Goal: Task Accomplishment & Management: Complete application form

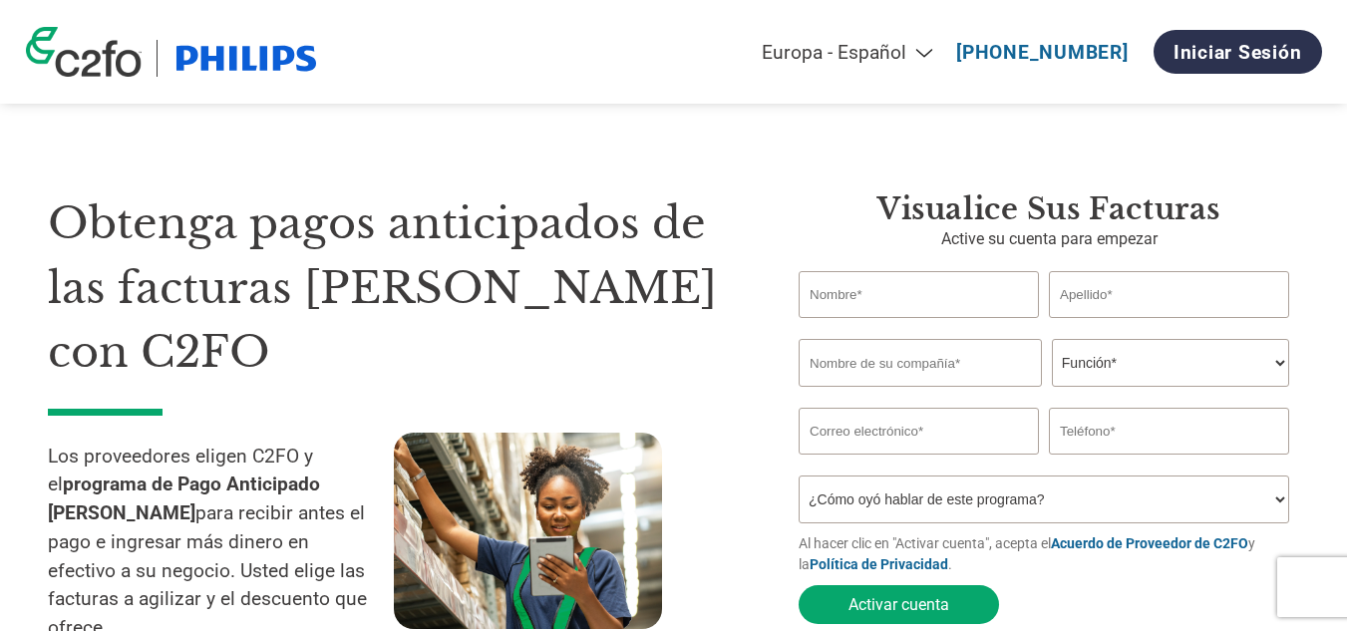
select select "es-ES"
click at [850, 306] on input "text" at bounding box center [919, 294] width 240 height 47
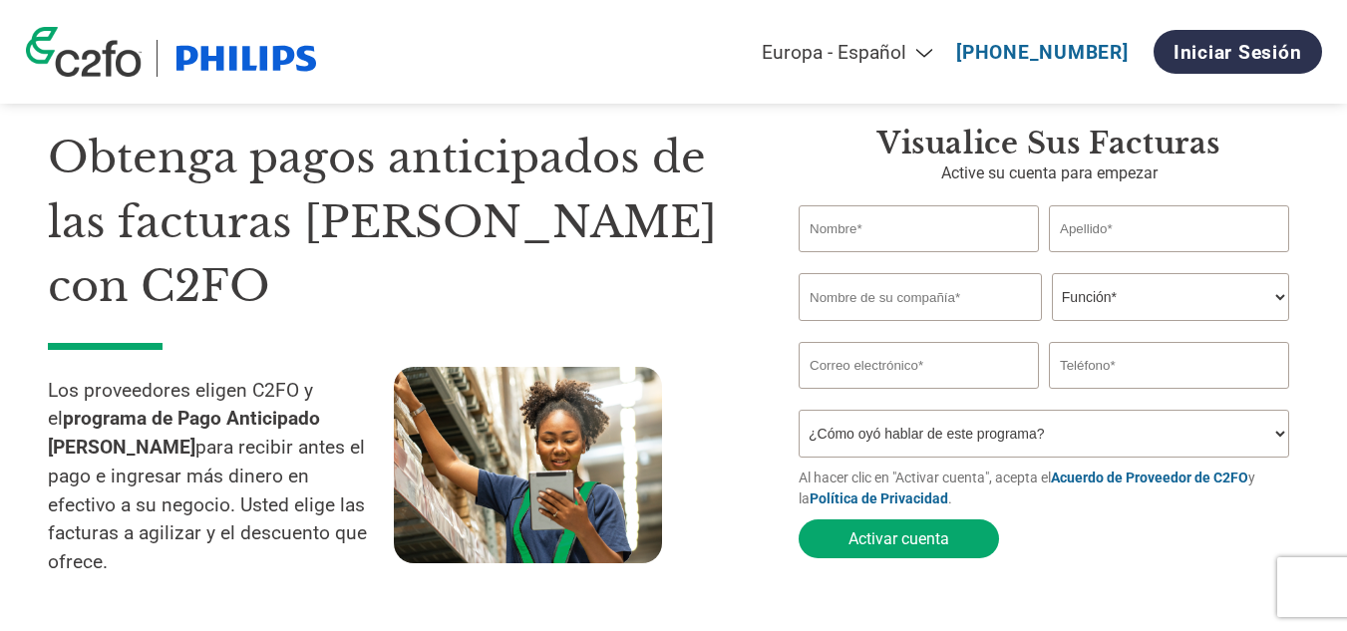
scroll to position [100, 0]
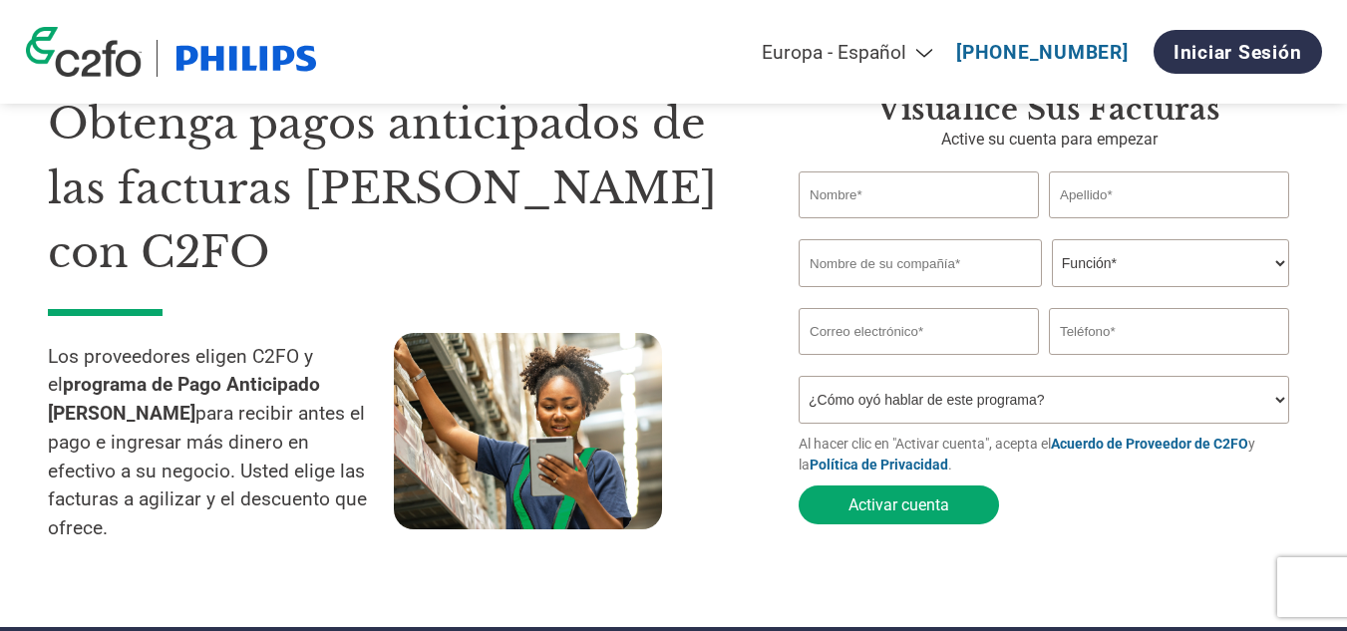
type input "c"
type input "[PERSON_NAME]"
paste input "GRUPO TRANSPORTISTA GOU, S.A. de C.V."
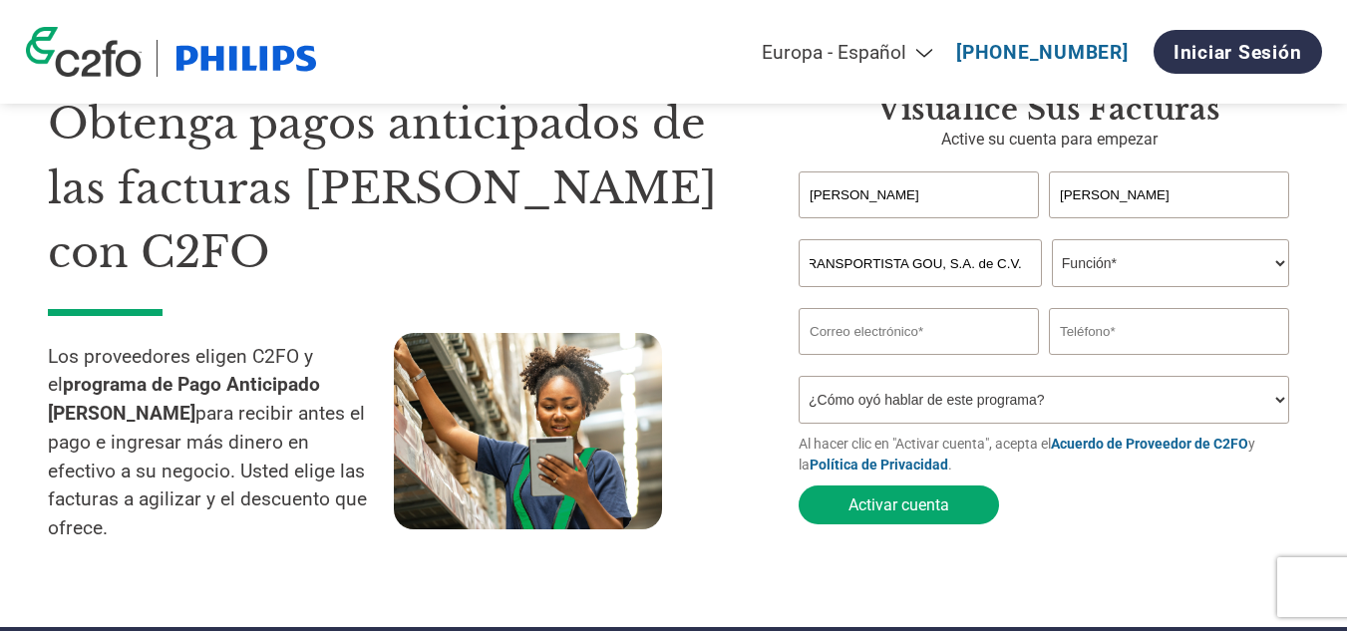
type input "GRUPO TRANSPORTISTA GOU, S.A. de C.V."
drag, startPoint x: 1114, startPoint y: 255, endPoint x: 1144, endPoint y: 284, distance: 41.6
click at [1114, 255] on select "Función* Director financiero Interventor Gestor de créditos Director de finanza…" at bounding box center [1170, 263] width 237 height 48
select select "CREDIT_MANAGER"
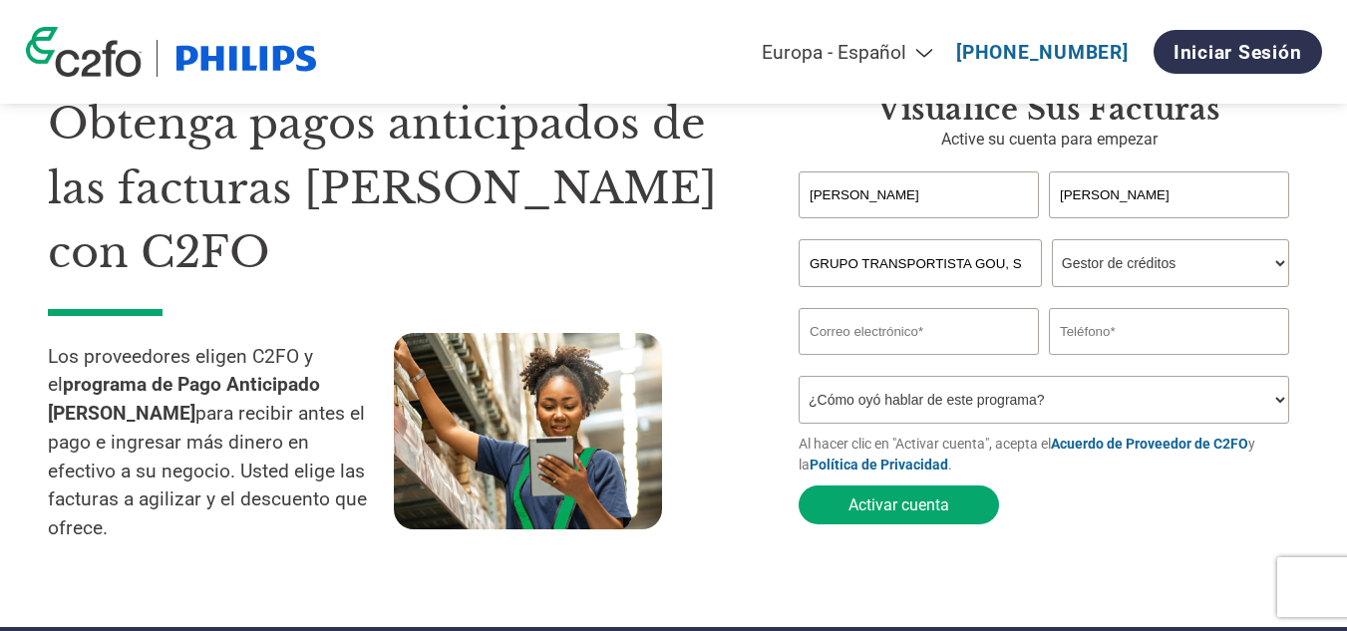
click at [1052, 241] on select "Función* Director financiero Interventor Gestor de créditos Director de finanza…" at bounding box center [1170, 263] width 237 height 48
click at [909, 355] on input "email" at bounding box center [919, 331] width 240 height 47
type input "C"
type input "[PERSON_NAME][EMAIL_ADDRESS][DOMAIN_NAME]"
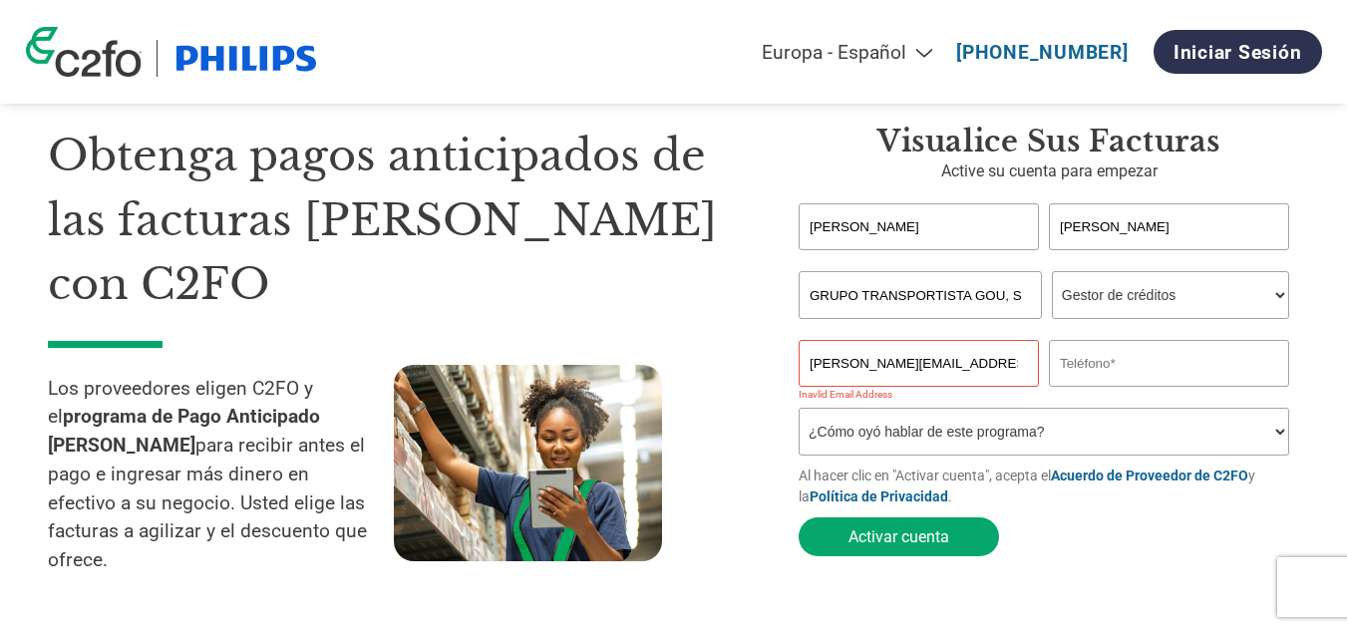
scroll to position [100, 0]
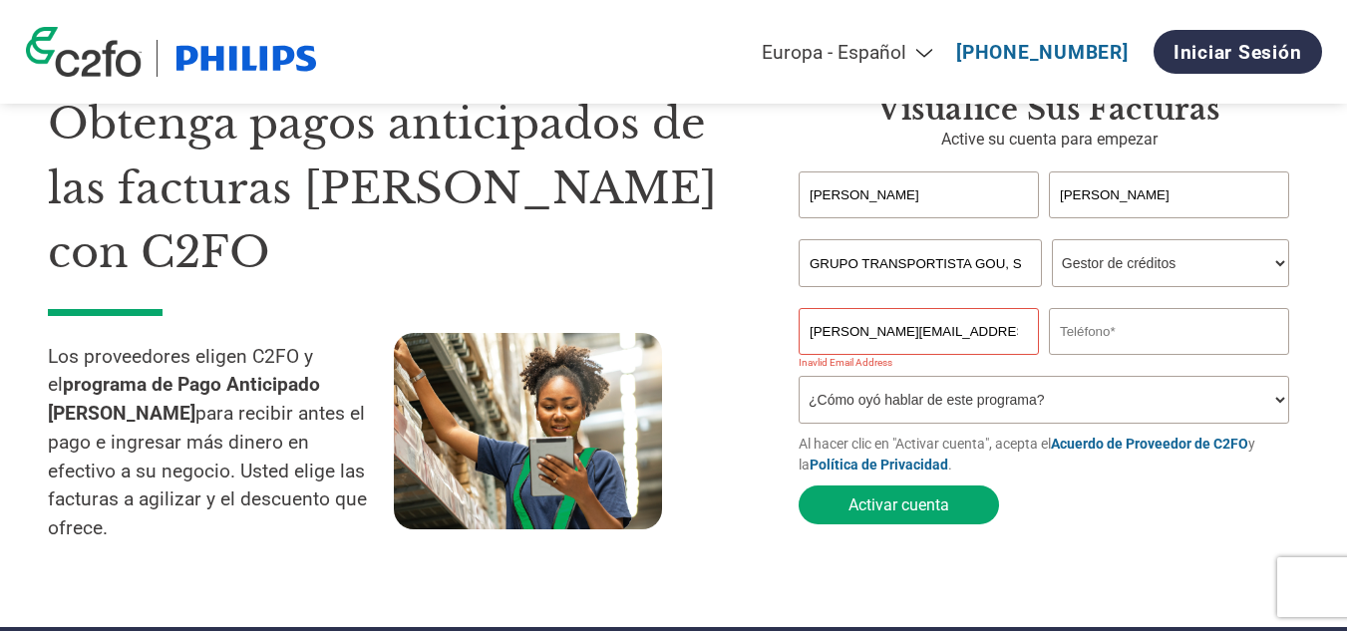
click at [1140, 326] on input "text" at bounding box center [1169, 331] width 240 height 47
type input "5562150156"
click at [955, 362] on div "Inavlid Email Address" at bounding box center [919, 362] width 240 height 11
click at [1278, 399] on select "¿Cómo oyó hablar de este programa? Recibió una carta Correo electrónico Redes s…" at bounding box center [1044, 400] width 491 height 48
select select "Other"
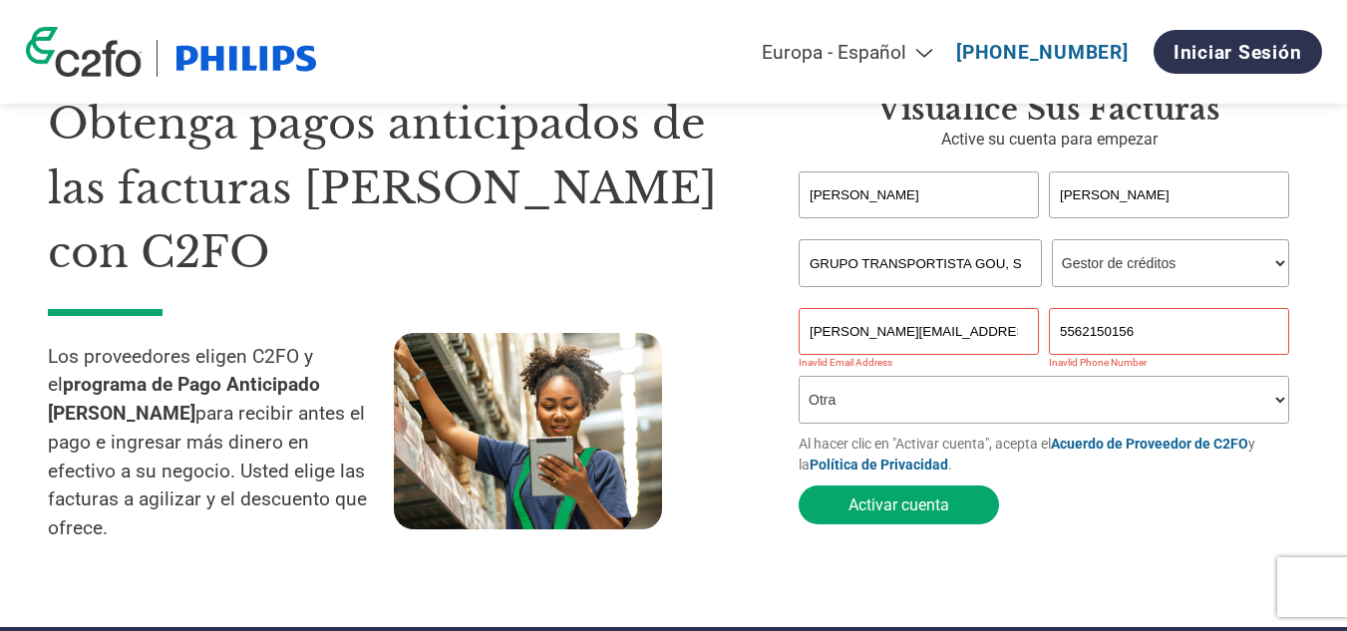
click at [799, 382] on select "¿Cómo oyó hablar de este programa? Recibió una carta Correo electrónico Redes s…" at bounding box center [1044, 400] width 491 height 48
click at [901, 520] on button "Activar cuenta" at bounding box center [899, 505] width 200 height 39
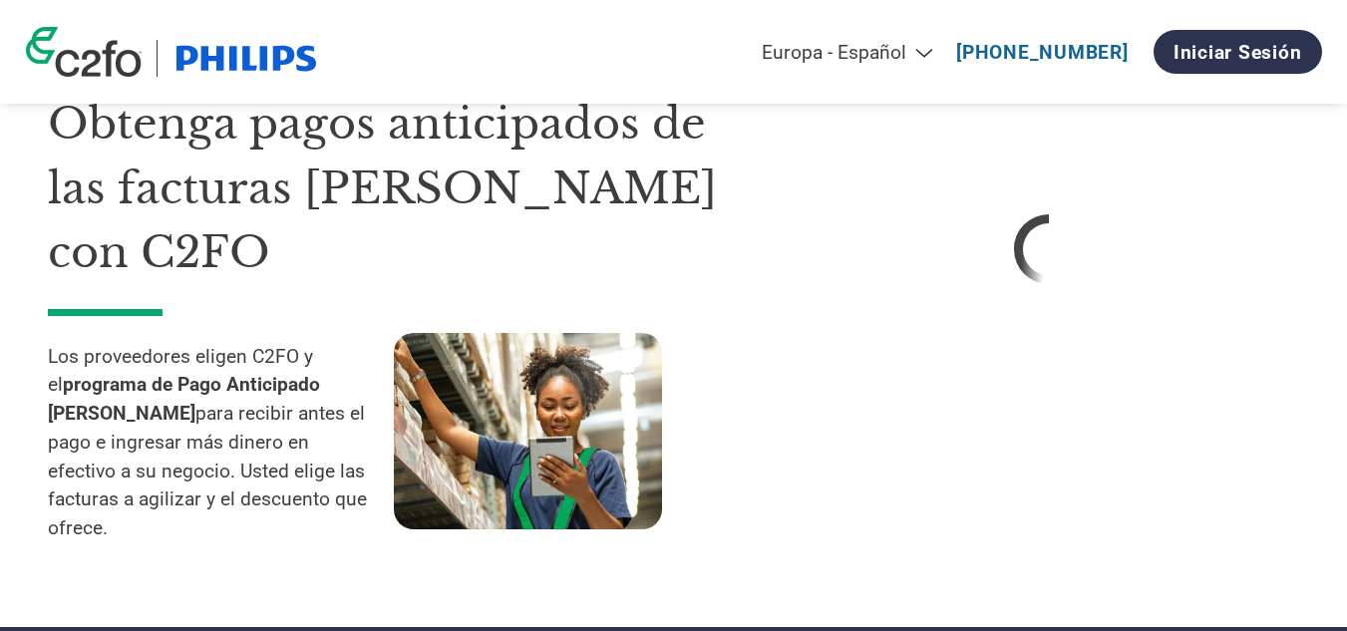
select select "es-ES"
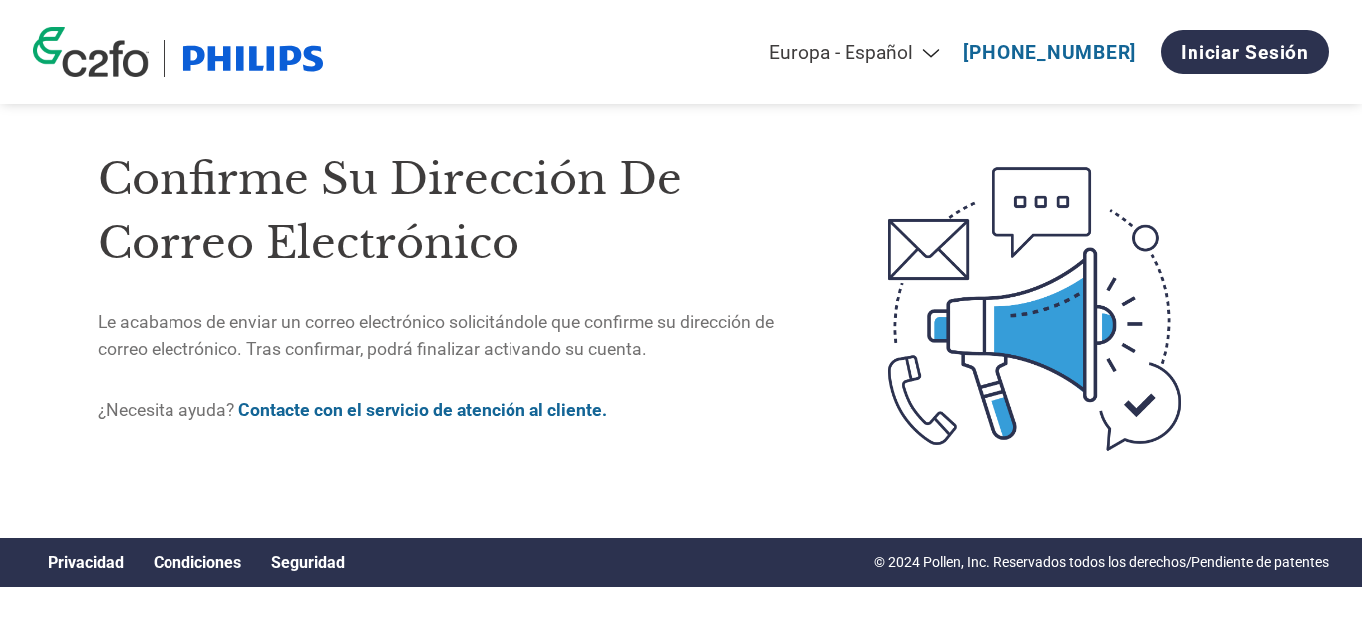
click at [424, 408] on link "Contacte con el servicio de atención al cliente." at bounding box center [422, 410] width 369 height 20
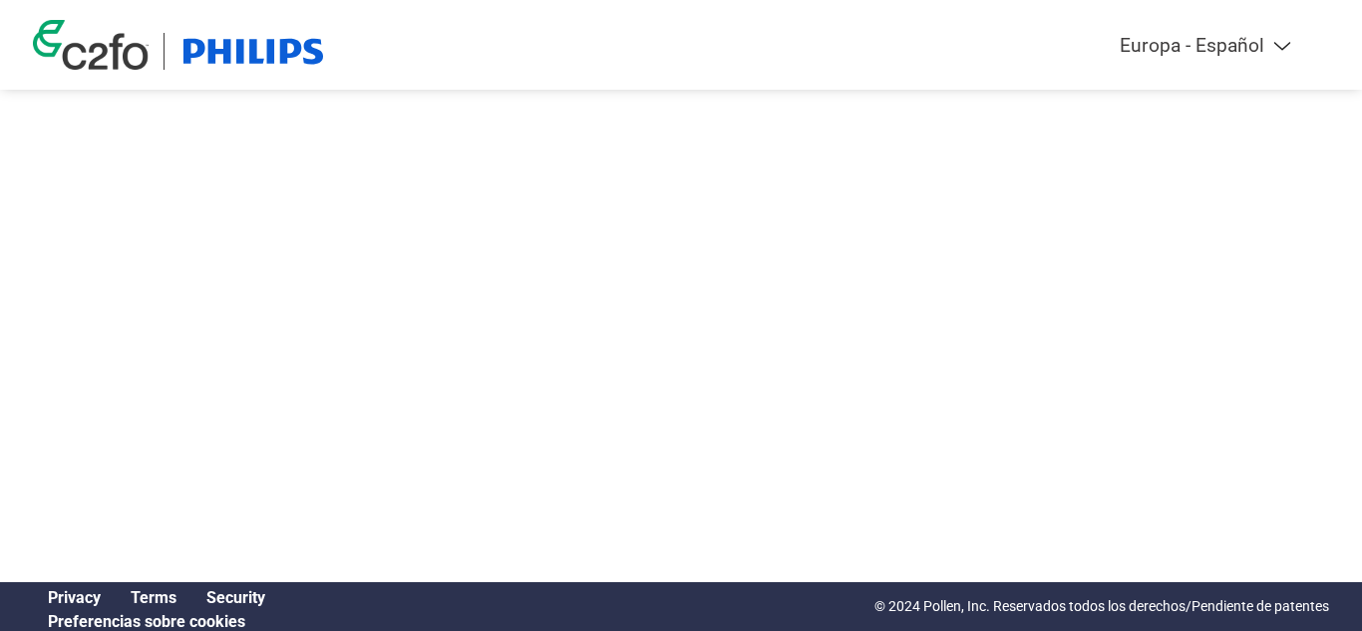
select select "es-ES"
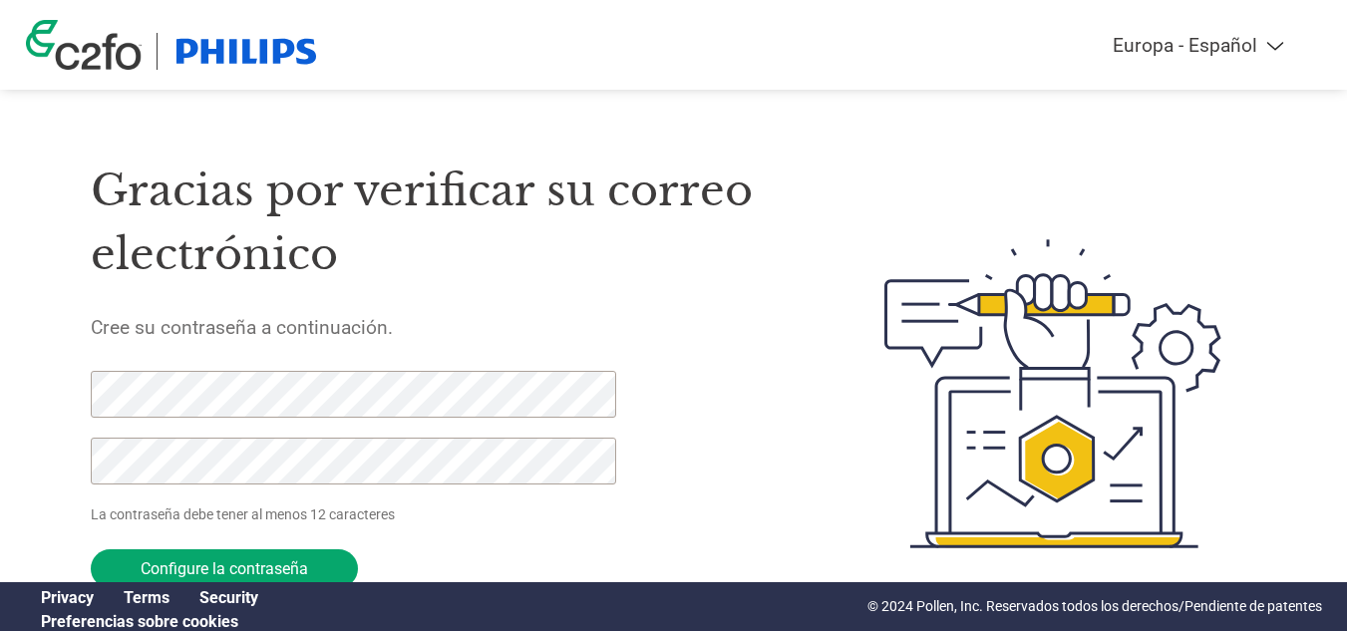
scroll to position [77, 0]
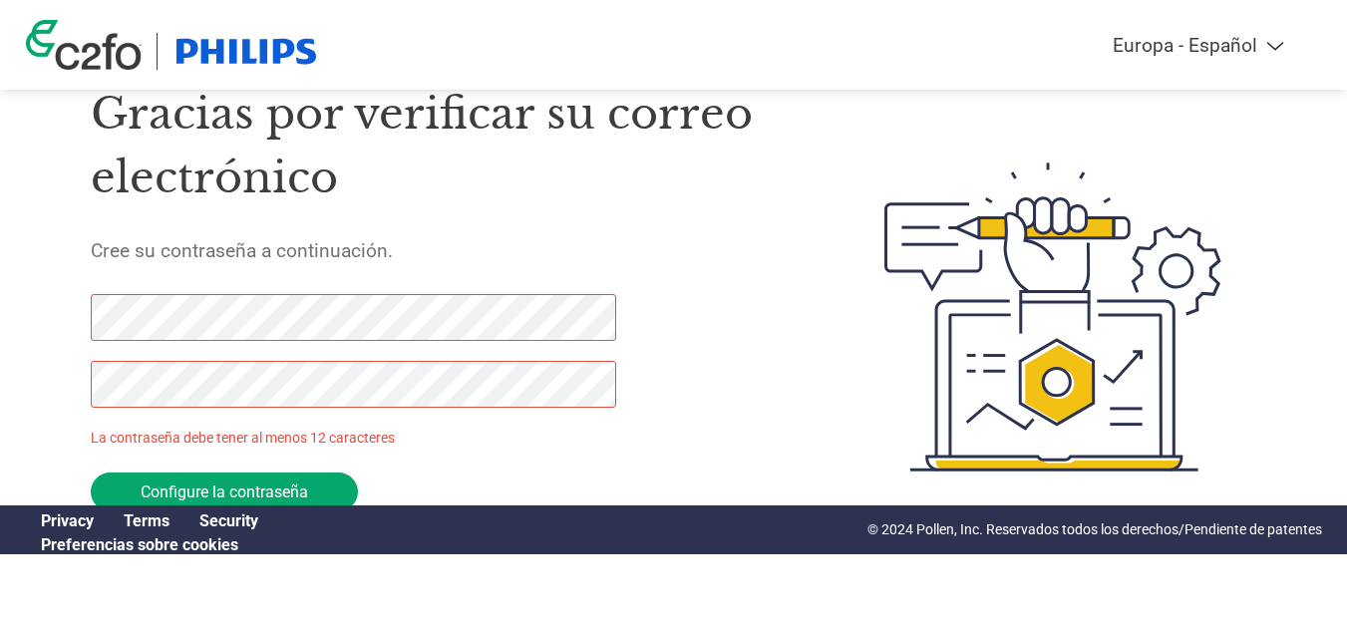
drag, startPoint x: 257, startPoint y: 491, endPoint x: 53, endPoint y: 326, distance: 262.4
click at [53, 326] on div "Gracias por verificar su correo electrónico Cree su contraseña a continuación. …" at bounding box center [674, 317] width 1296 height 528
click at [10, 392] on div "Americas - English Américas - Español Américas - Português Amériques - Français…" at bounding box center [673, 237] width 1347 height 628
click at [17, 326] on div "Americas - English Américas - Español Américas - Português Amériques - Français…" at bounding box center [673, 237] width 1347 height 628
click at [46, 393] on div "Gracias por verificar su correo electrónico Cree su contraseña a continuación. …" at bounding box center [674, 317] width 1296 height 528
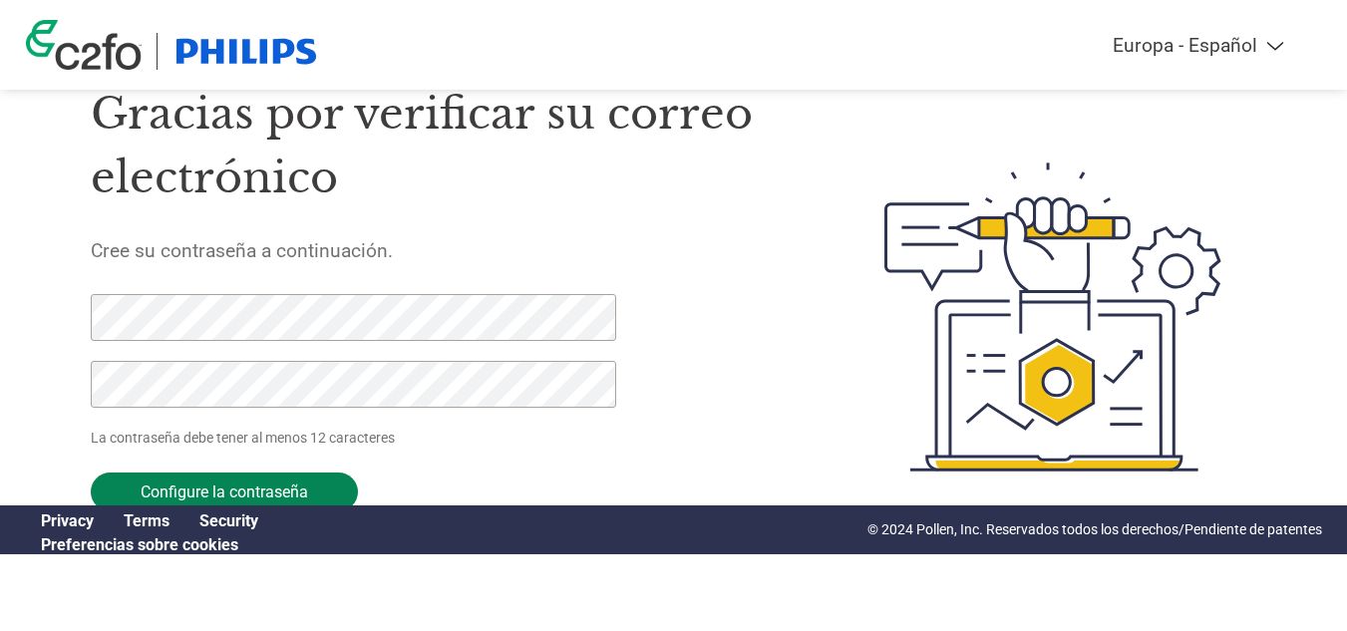
click at [214, 488] on input "Configure la contraseña" at bounding box center [224, 492] width 267 height 39
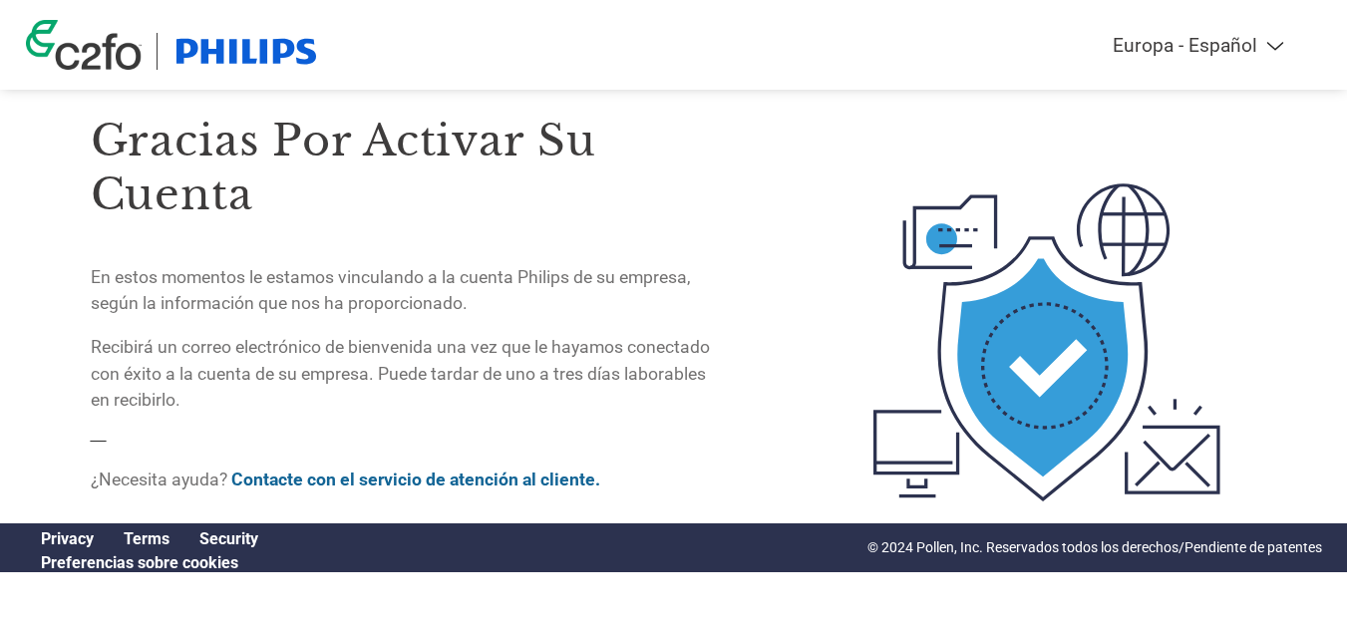
scroll to position [92, 0]
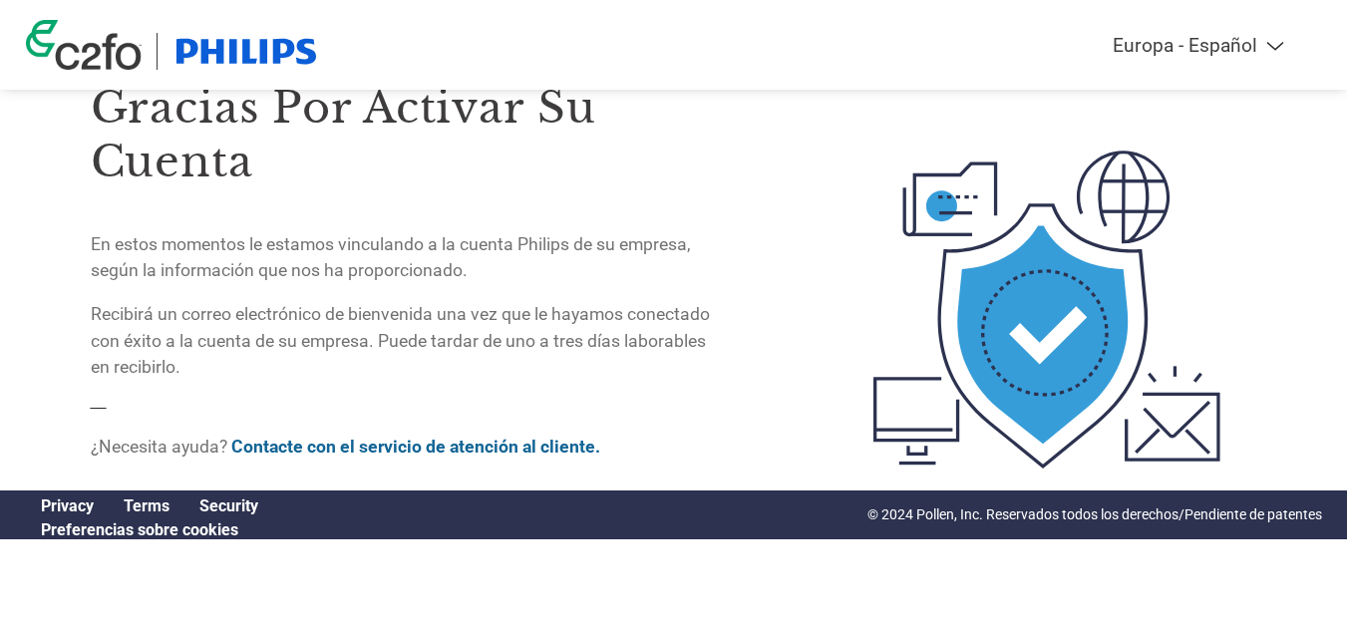
click at [406, 441] on link "Contacte con el servicio de atención al cliente." at bounding box center [415, 447] width 369 height 20
click at [463, 451] on link "Contacte con el servicio de atención al cliente." at bounding box center [415, 447] width 369 height 20
click at [452, 442] on link "Contacte con el servicio de atención al cliente." at bounding box center [415, 447] width 369 height 20
click at [496, 440] on link "Contacte con el servicio de atención al cliente." at bounding box center [415, 447] width 369 height 20
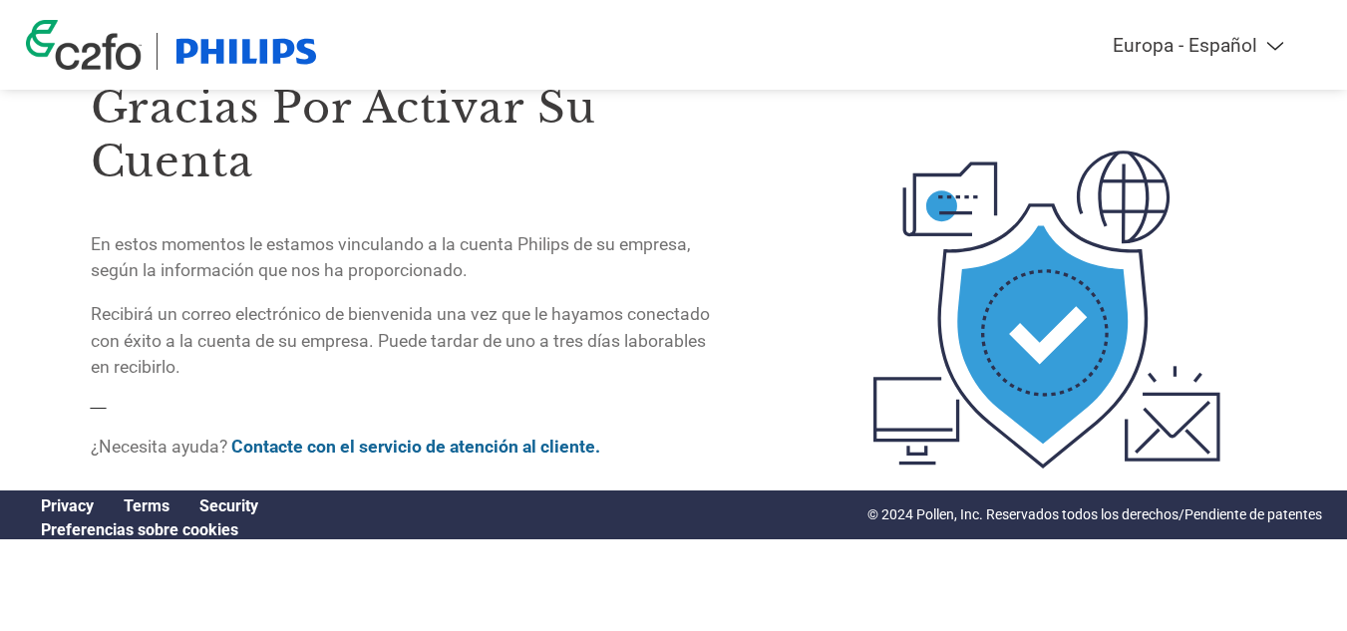
click at [450, 457] on p "¿Necesita ayuda? Contacte con el servicio de atención al cliente." at bounding box center [406, 447] width 630 height 26
click at [442, 443] on link "Contacte con el servicio de atención al cliente." at bounding box center [415, 447] width 369 height 20
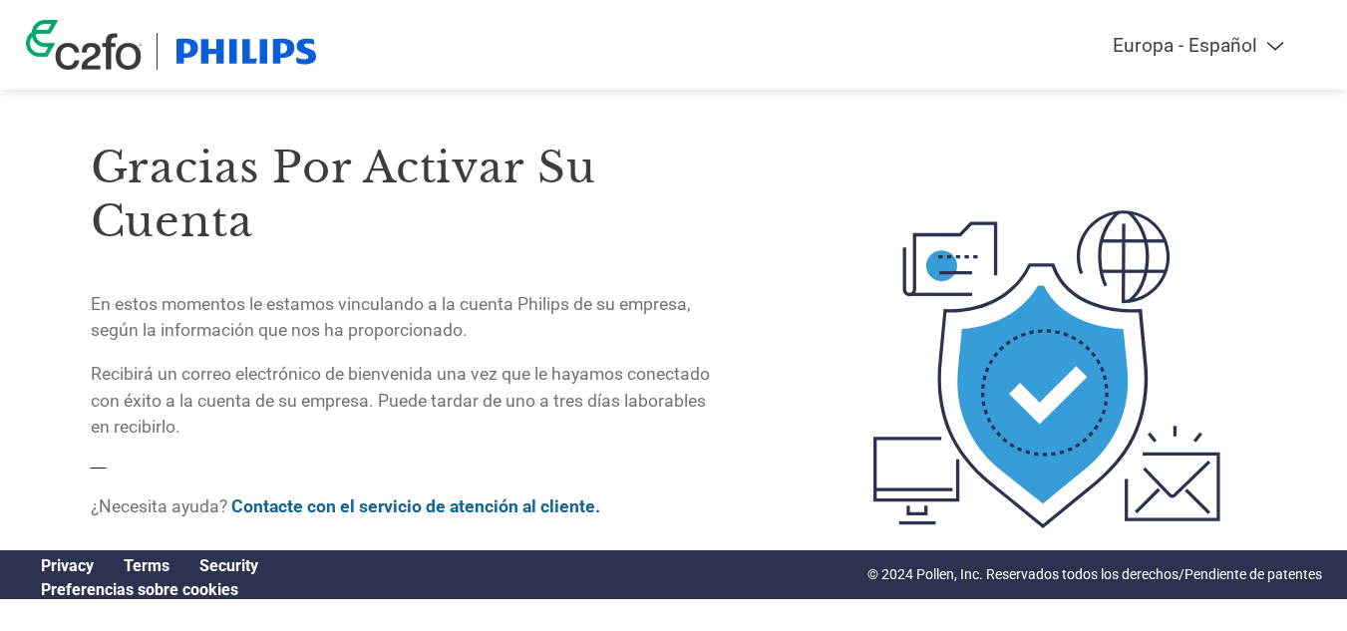
scroll to position [0, 0]
